Goal: Transaction & Acquisition: Obtain resource

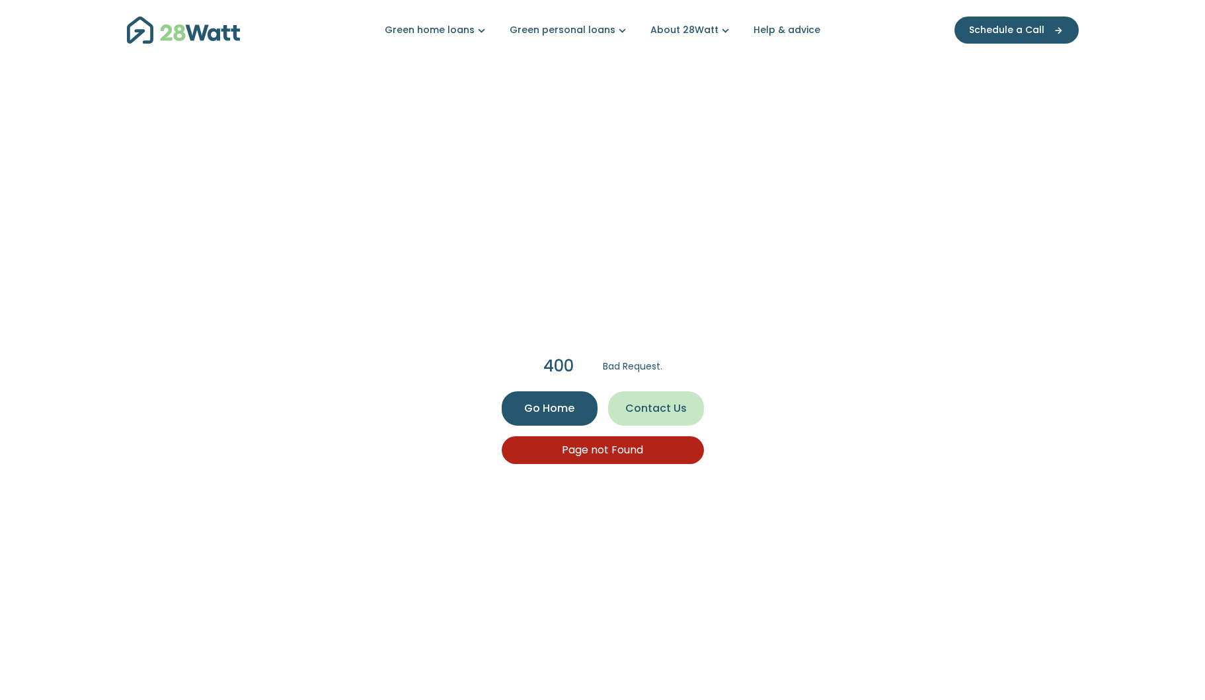
click at [618, 459] on div "Page not Found" at bounding box center [603, 450] width 202 height 28
click at [529, 405] on span "Go Home" at bounding box center [549, 409] width 50 height 16
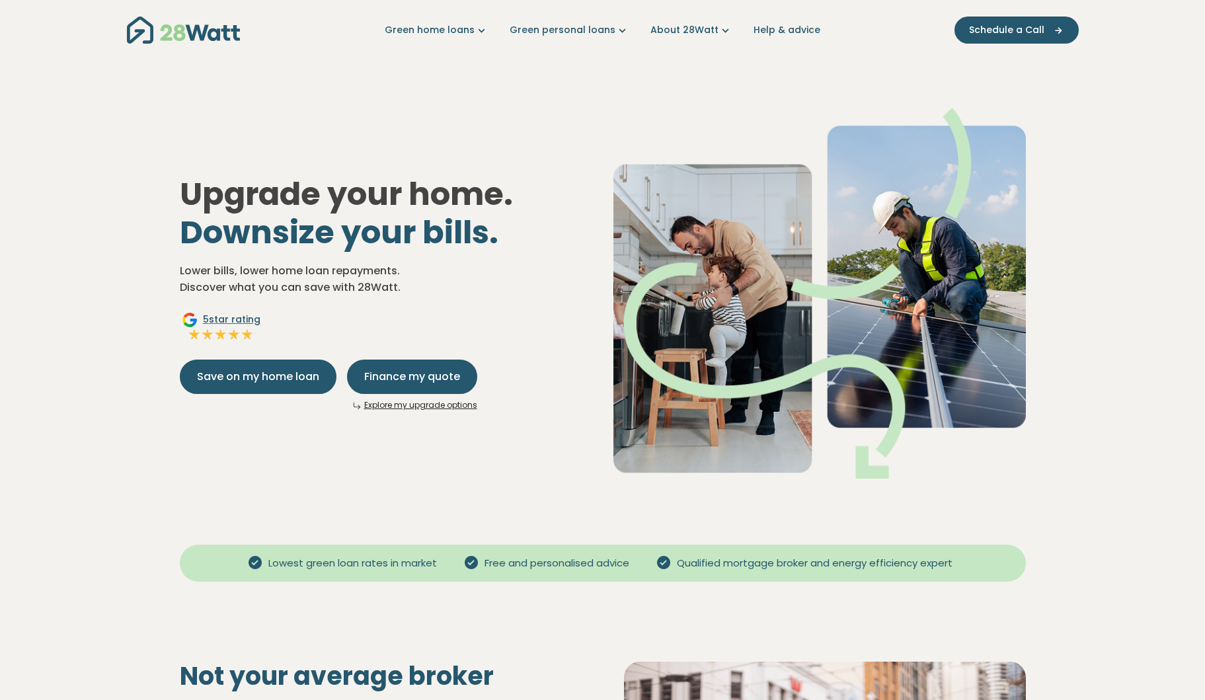
click at [598, 40] on nav "Green home loans Get started Learn more Use case Products Green personal loans …" at bounding box center [603, 30] width 952 height 34
click at [613, 31] on link "Green personal loans" at bounding box center [570, 30] width 120 height 14
click at [721, 28] on icon "Main navigation" at bounding box center [726, 30] width 14 height 14
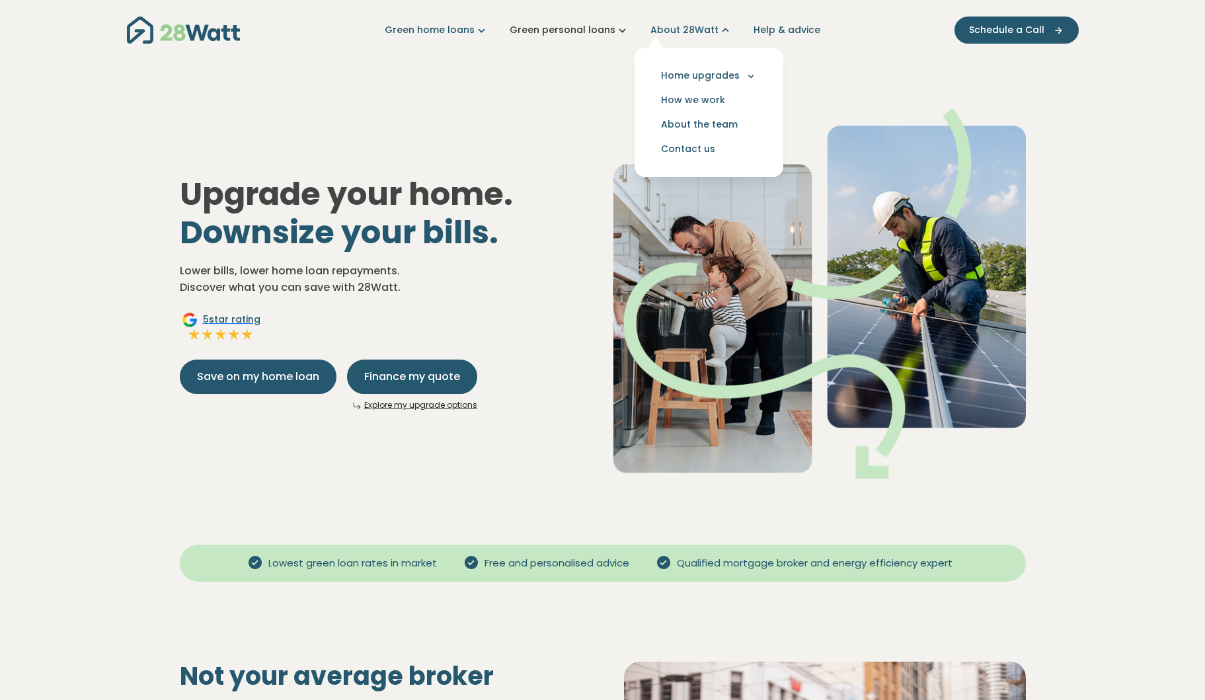
click at [620, 28] on icon "Main navigation" at bounding box center [622, 30] width 14 height 14
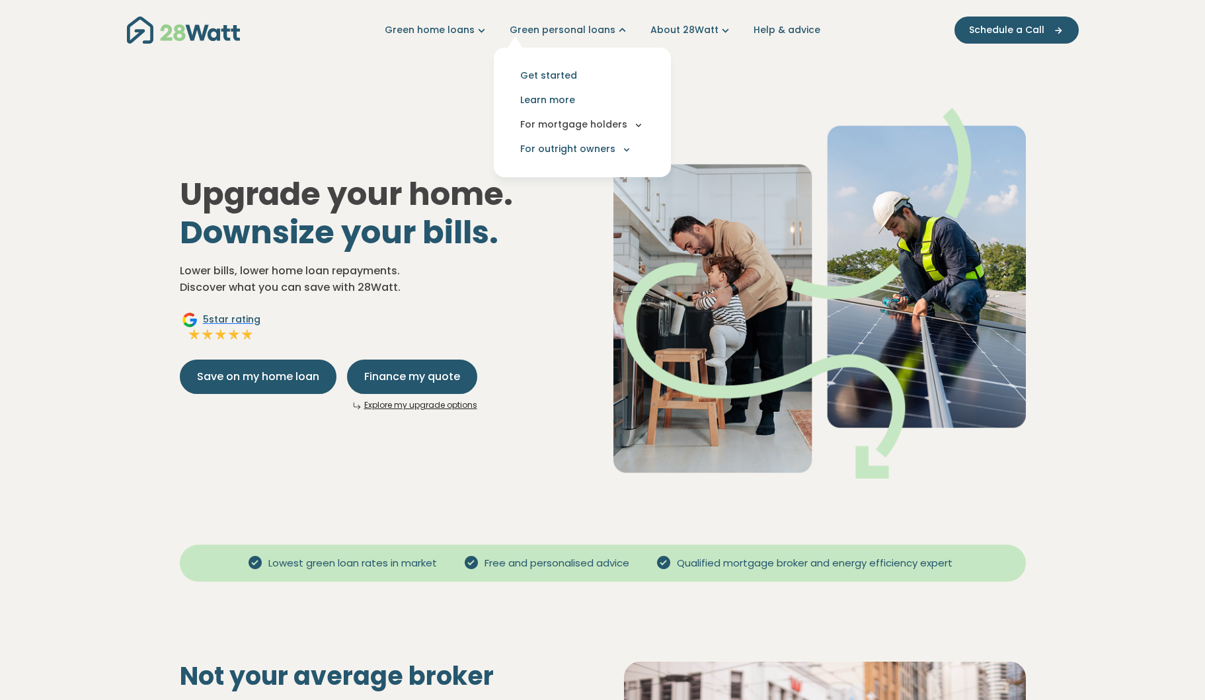
click at [633, 123] on icon "Main navigation" at bounding box center [639, 125] width 12 height 12
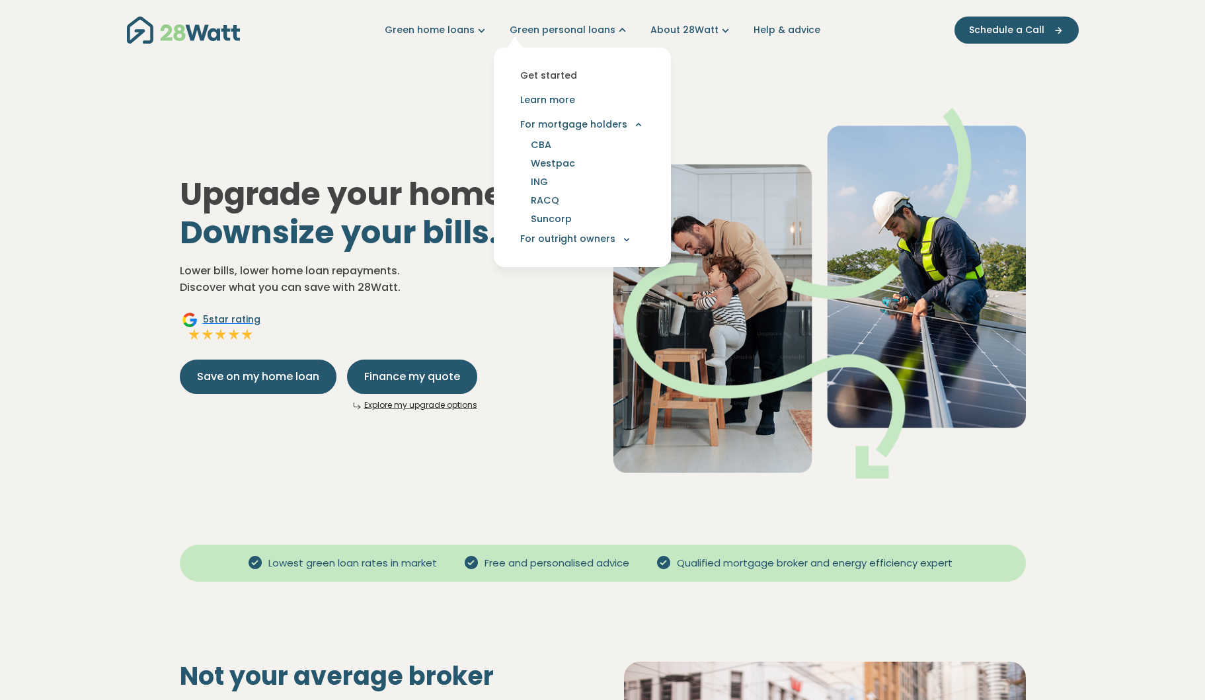
click at [561, 73] on link "Get started" at bounding box center [582, 75] width 156 height 24
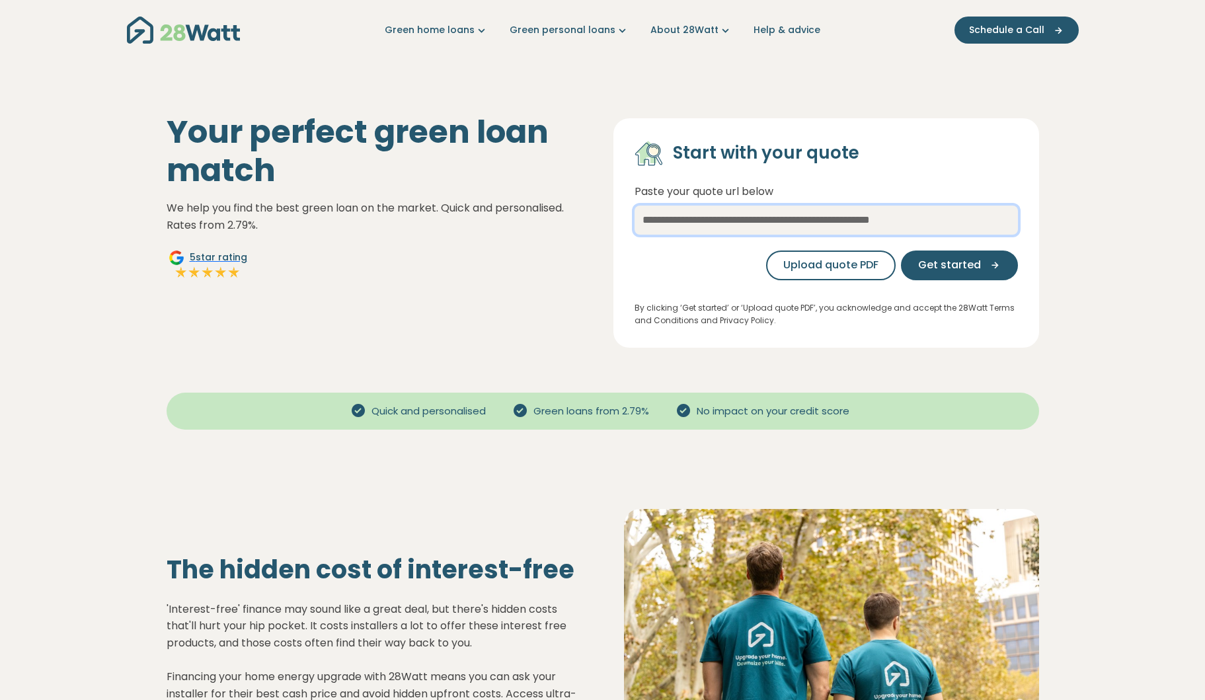
click at [825, 214] on input "text" at bounding box center [826, 220] width 383 height 29
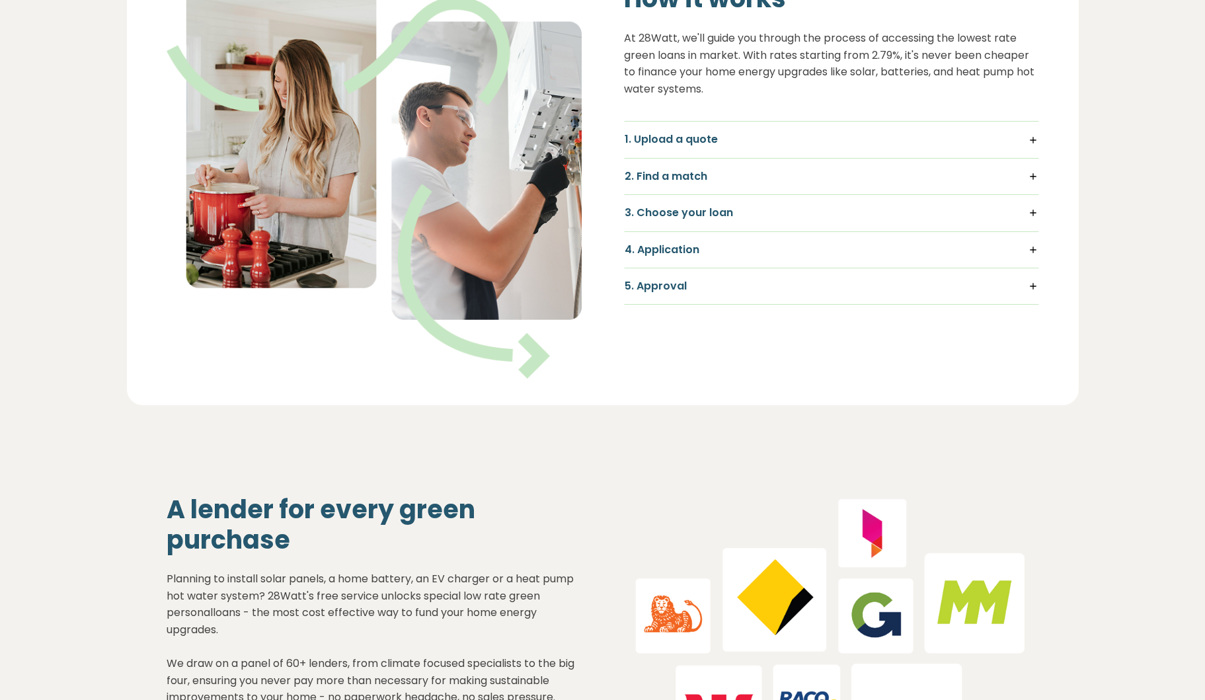
scroll to position [883, 0]
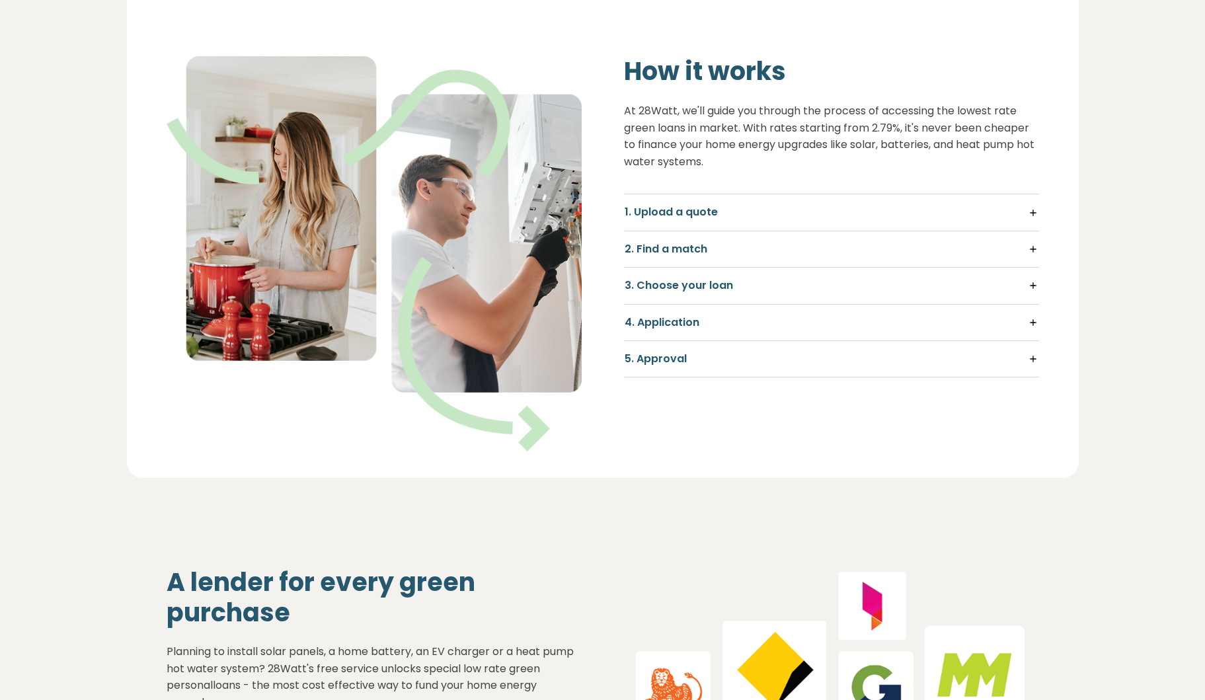
click at [750, 288] on h5 "3. Choose your loan" at bounding box center [832, 285] width 414 height 15
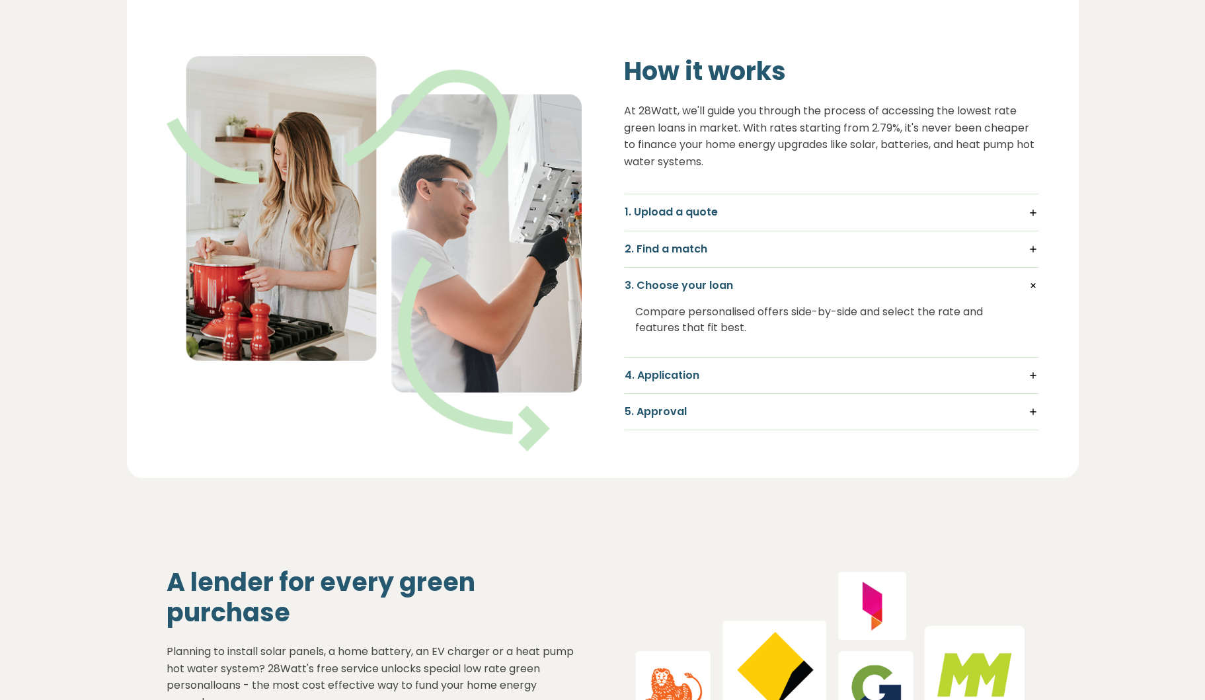
click at [744, 457] on div "How it works At 28Watt, we'll guide you through the process of accessing the lo…" at bounding box center [603, 229] width 952 height 495
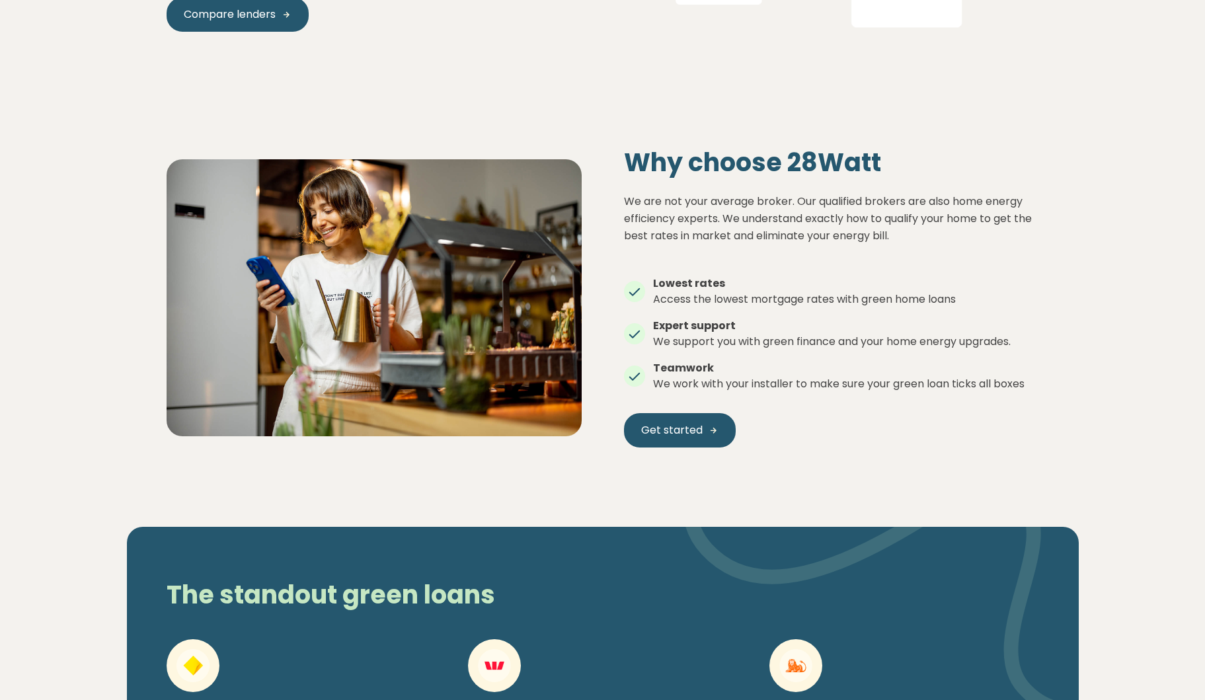
scroll to position [1859, 0]
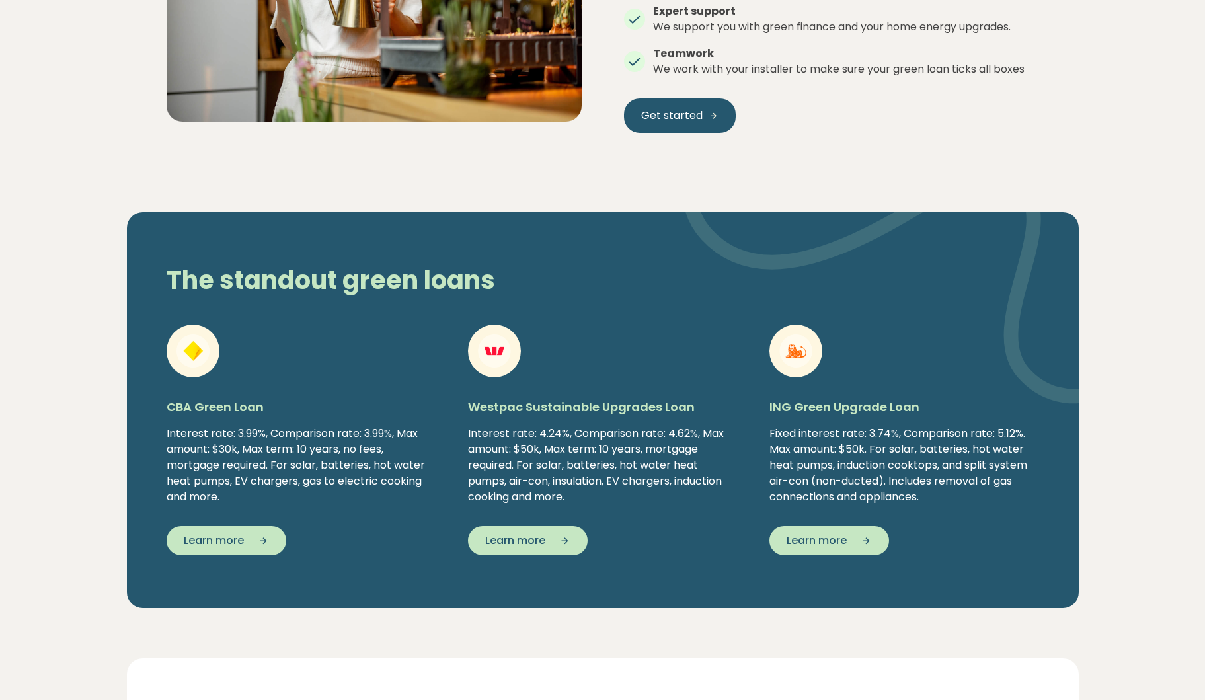
scroll to position [2125, 0]
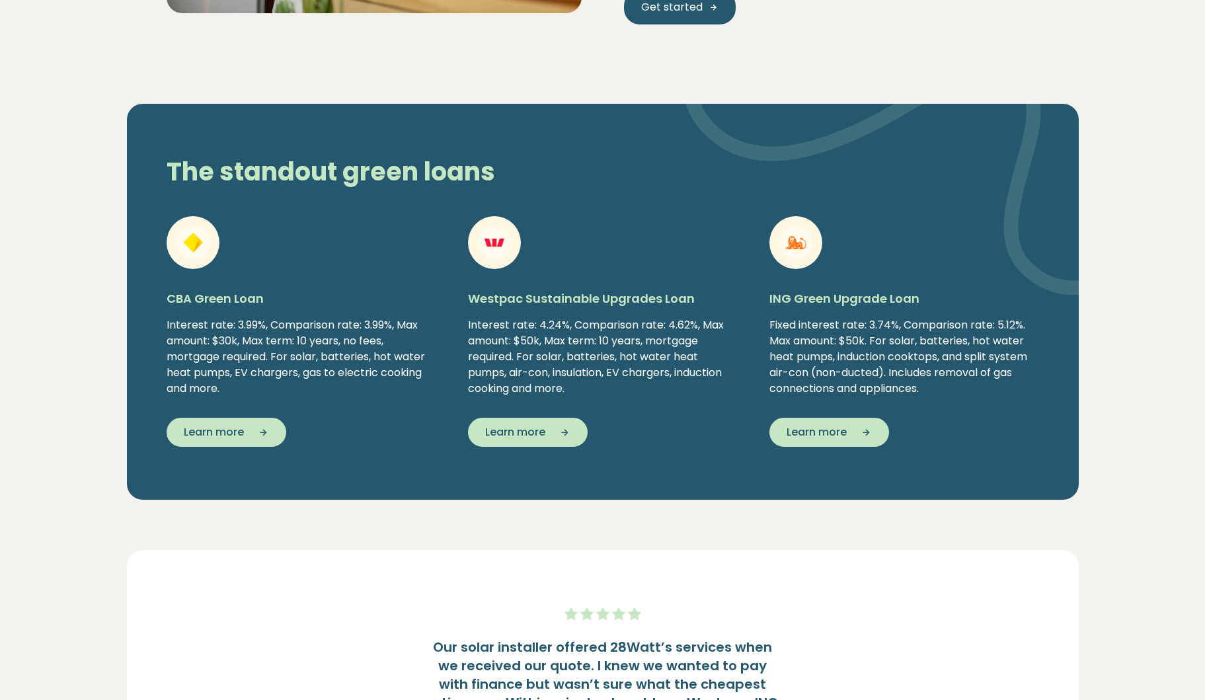
click at [626, 405] on div "Westpac Sustainable Upgrades Loan Interest rate: 4.24%, Comparison rate: 4.62%,…" at bounding box center [603, 351] width 270 height 122
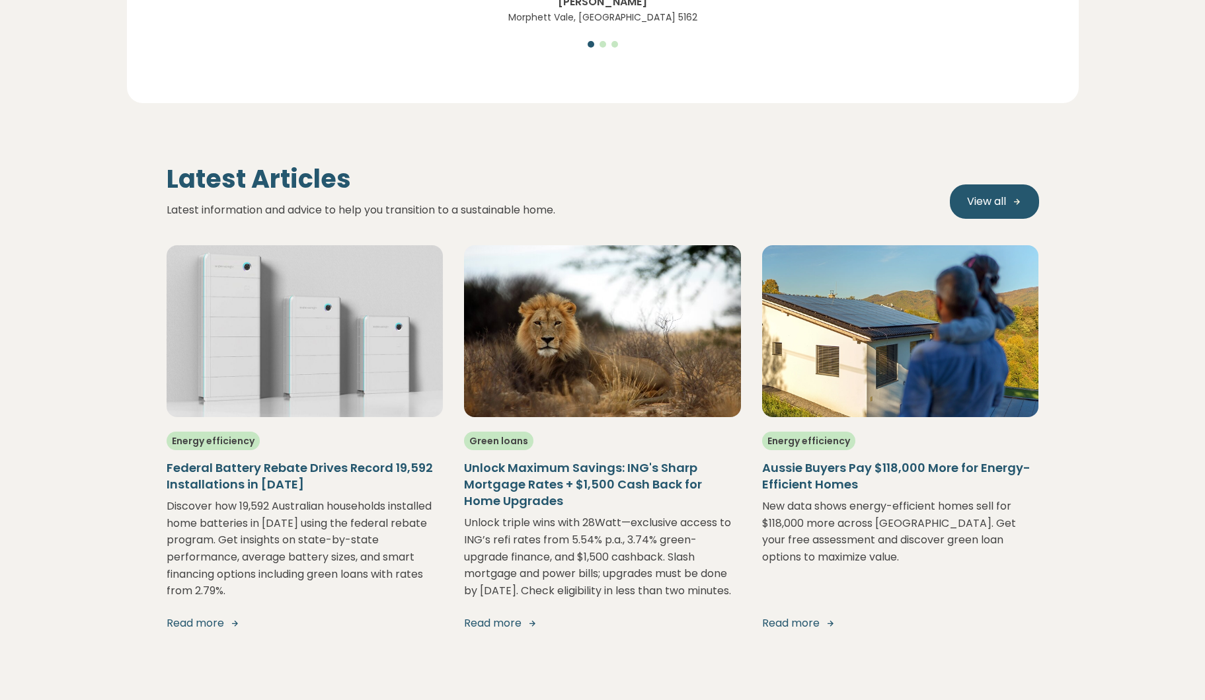
scroll to position [3033, 0]
